Goal: Information Seeking & Learning: Learn about a topic

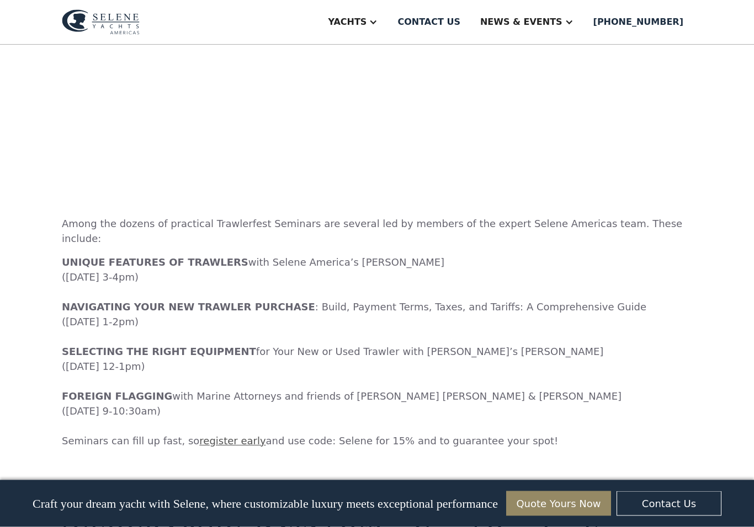
scroll to position [3286, 0]
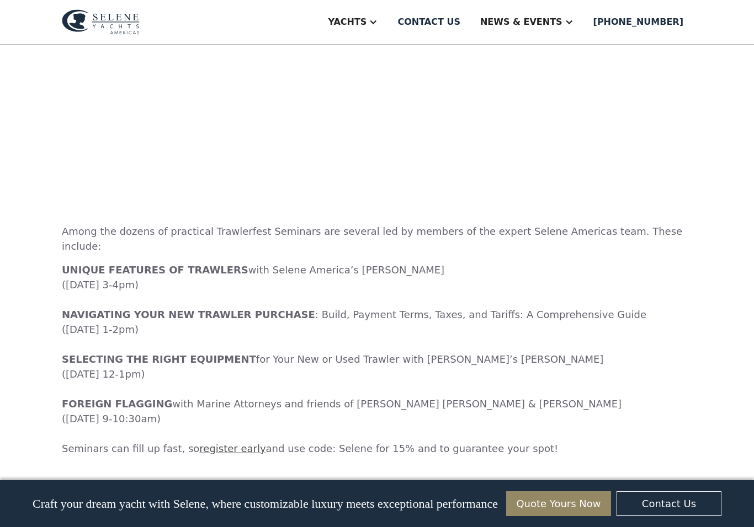
click at [573, 22] on div at bounding box center [568, 22] width 9 height 9
click at [551, 71] on link "Events" at bounding box center [548, 77] width 159 height 22
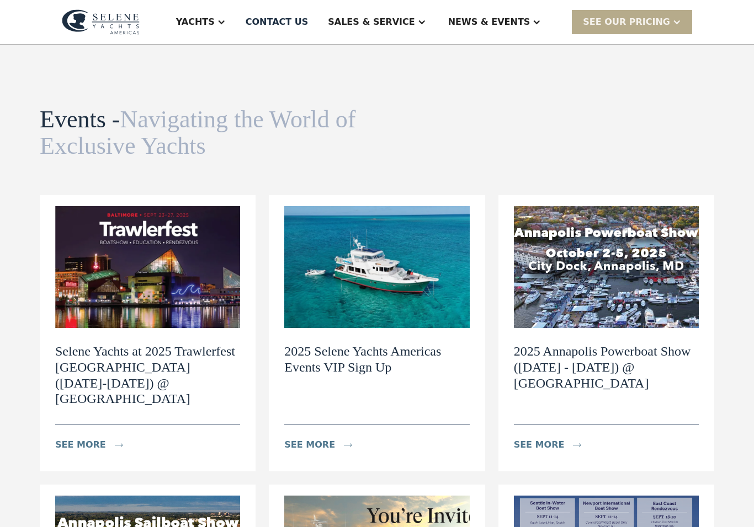
click at [541, 20] on div at bounding box center [536, 22] width 9 height 9
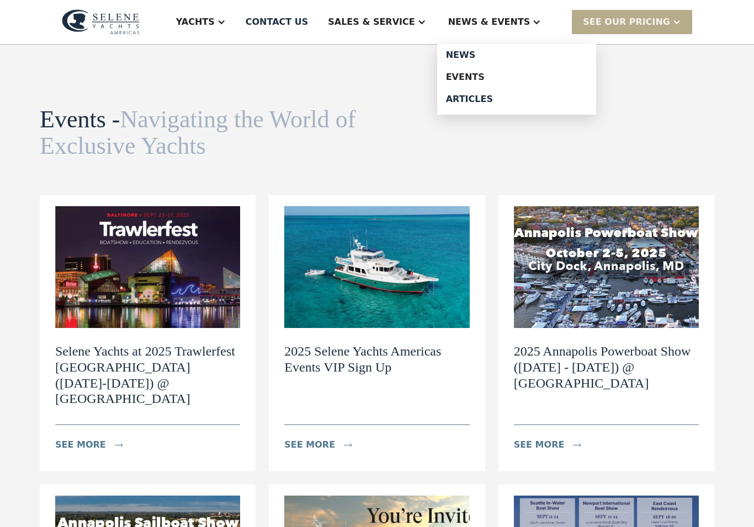
click at [529, 57] on div "News" at bounding box center [516, 55] width 141 height 9
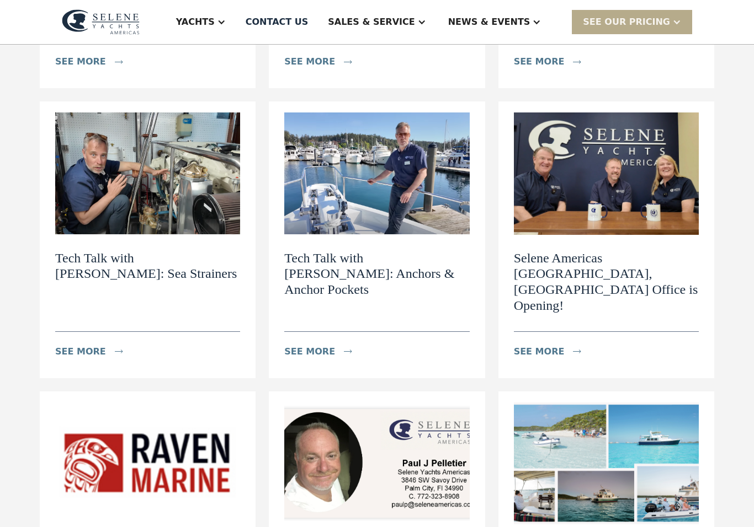
scroll to position [360, 0]
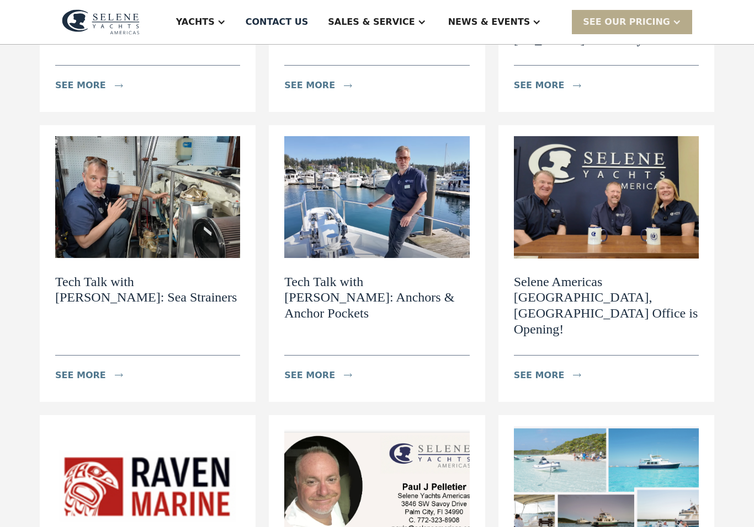
click at [83, 286] on h2 "Tech Talk with [PERSON_NAME]: Sea Strainers" at bounding box center [147, 290] width 185 height 32
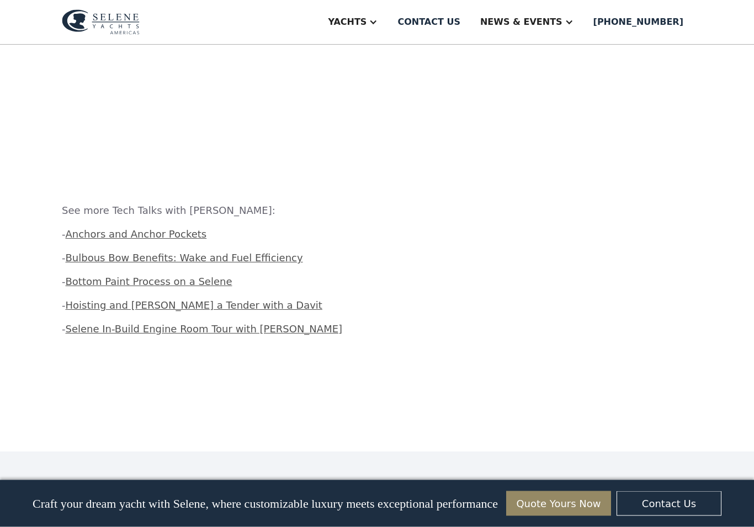
scroll to position [1068, 0]
click at [463, 13] on link "Contact us" at bounding box center [428, 22] width 81 height 44
